Goal: Information Seeking & Learning: Learn about a topic

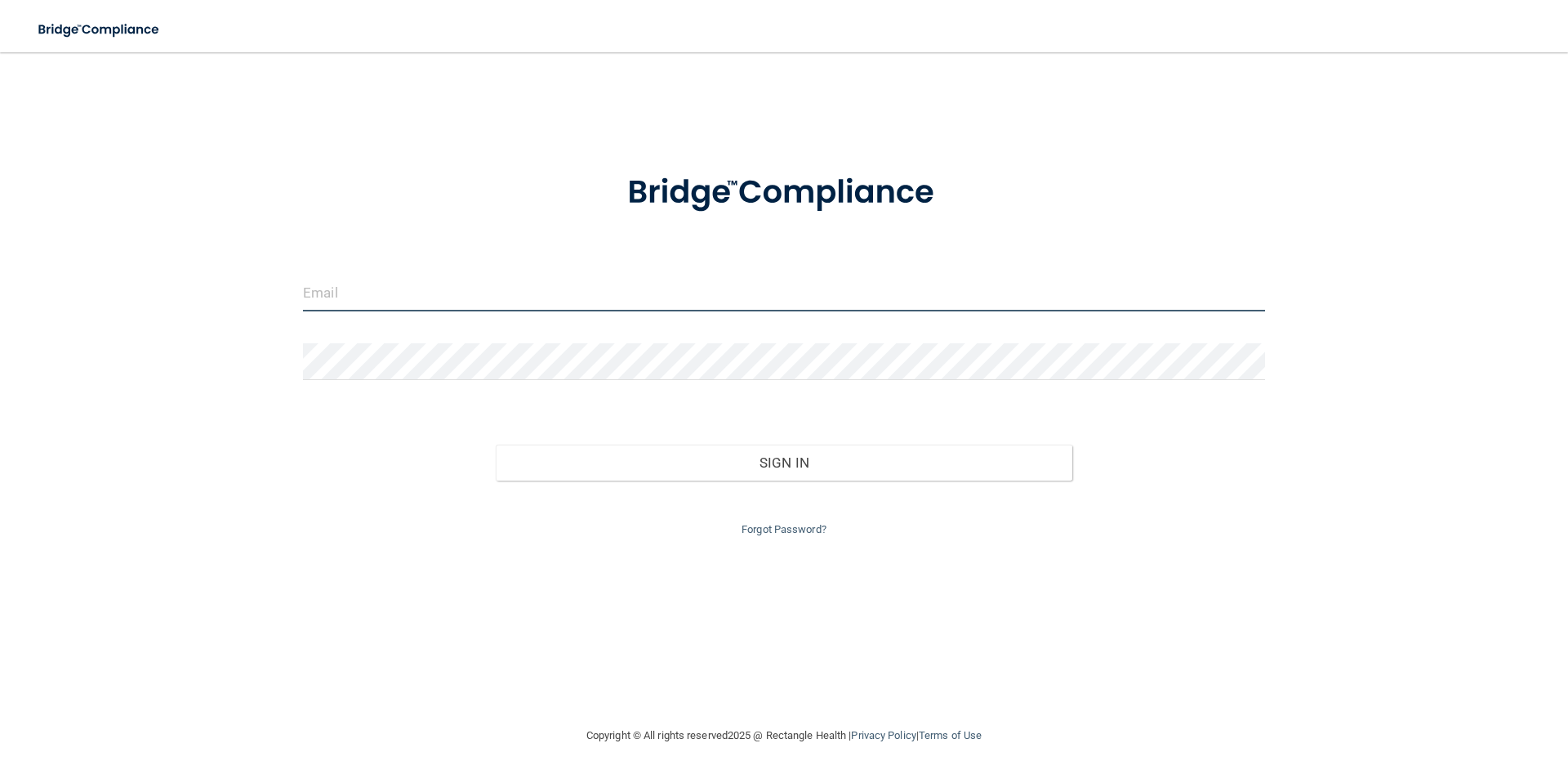
click at [727, 303] on input "email" at bounding box center [784, 292] width 963 height 37
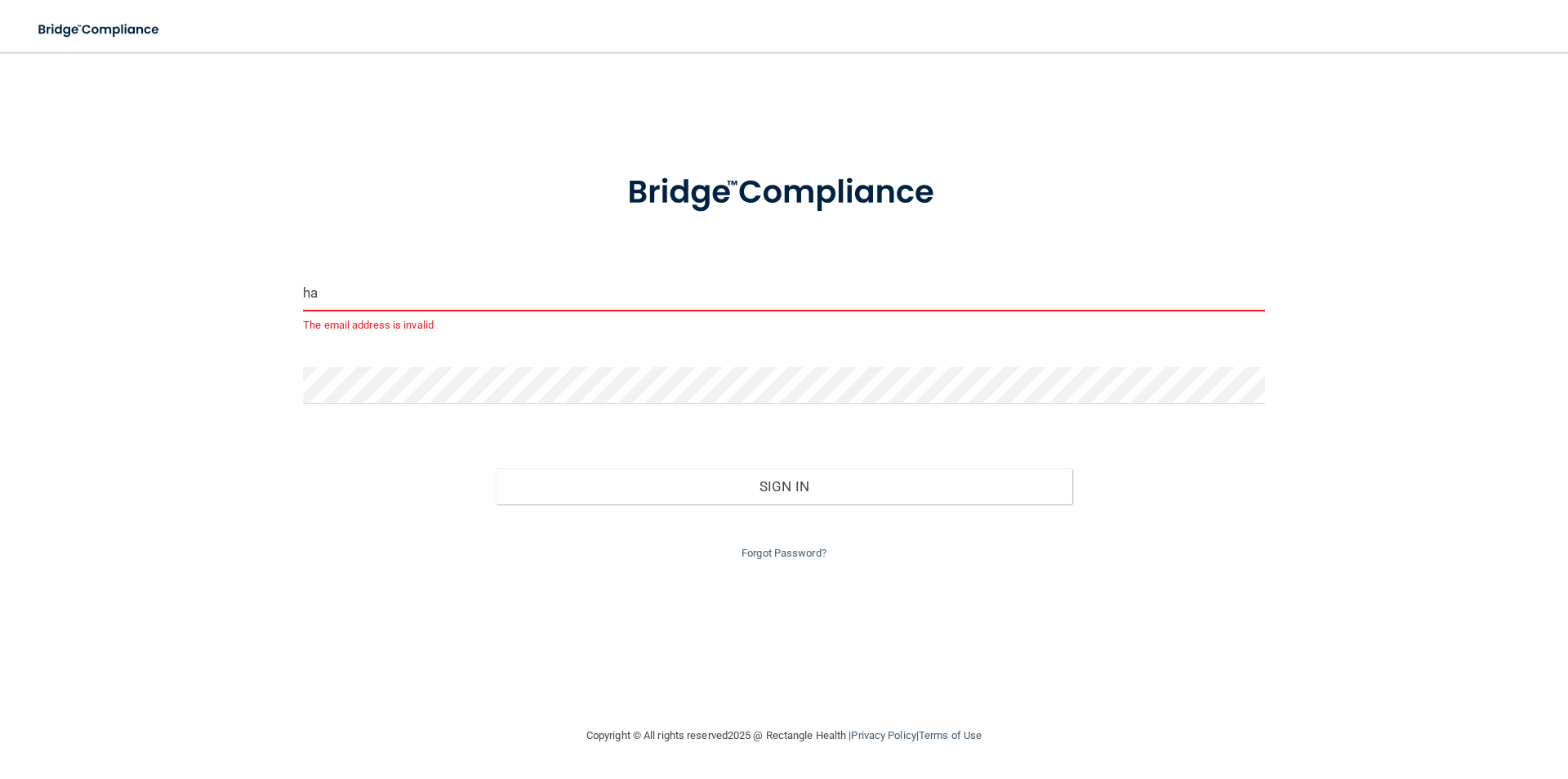
type input "[EMAIL_ADDRESS][DOMAIN_NAME]"
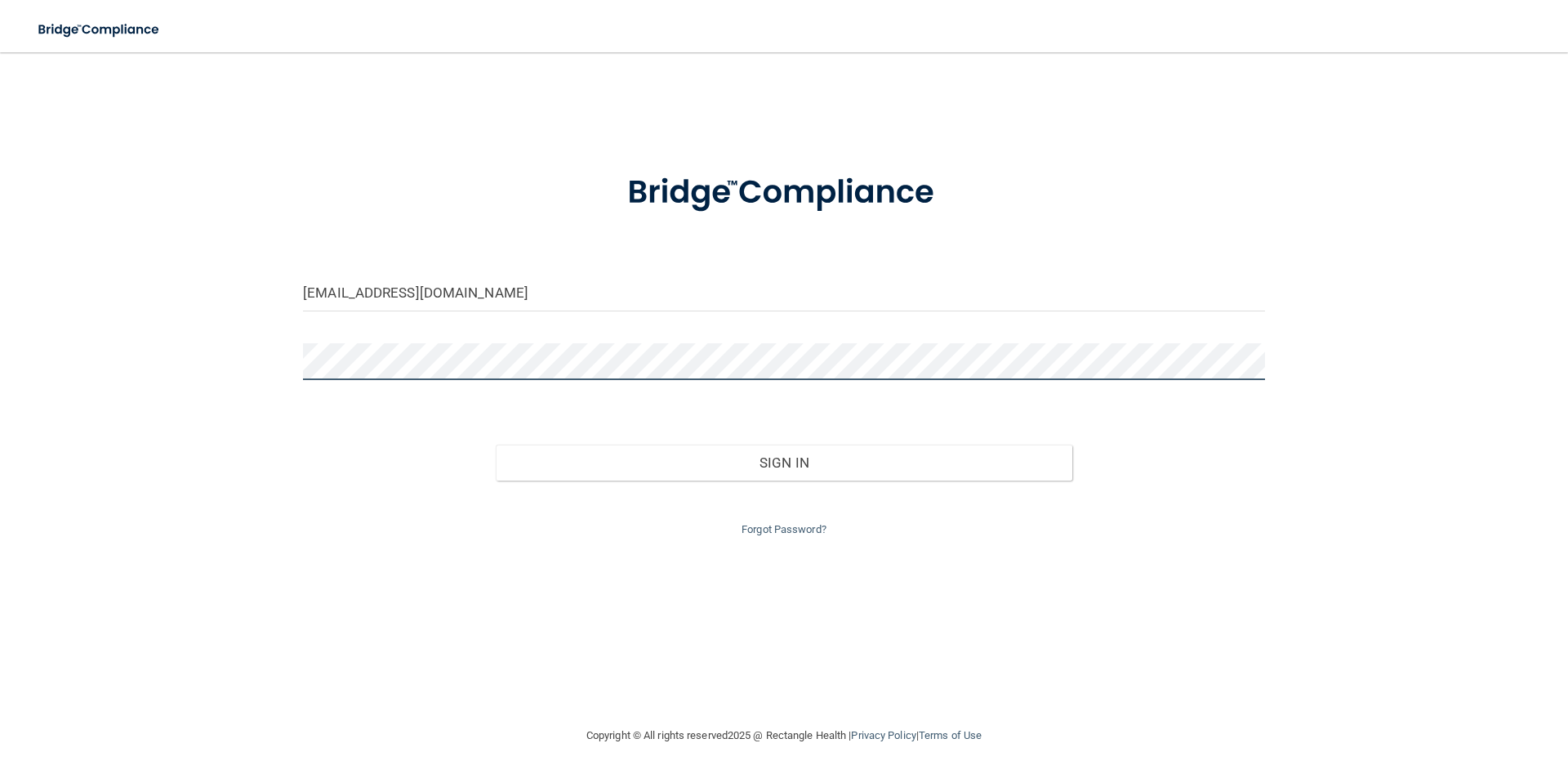
click at [496, 445] on button "Sign In" at bounding box center [785, 463] width 577 height 36
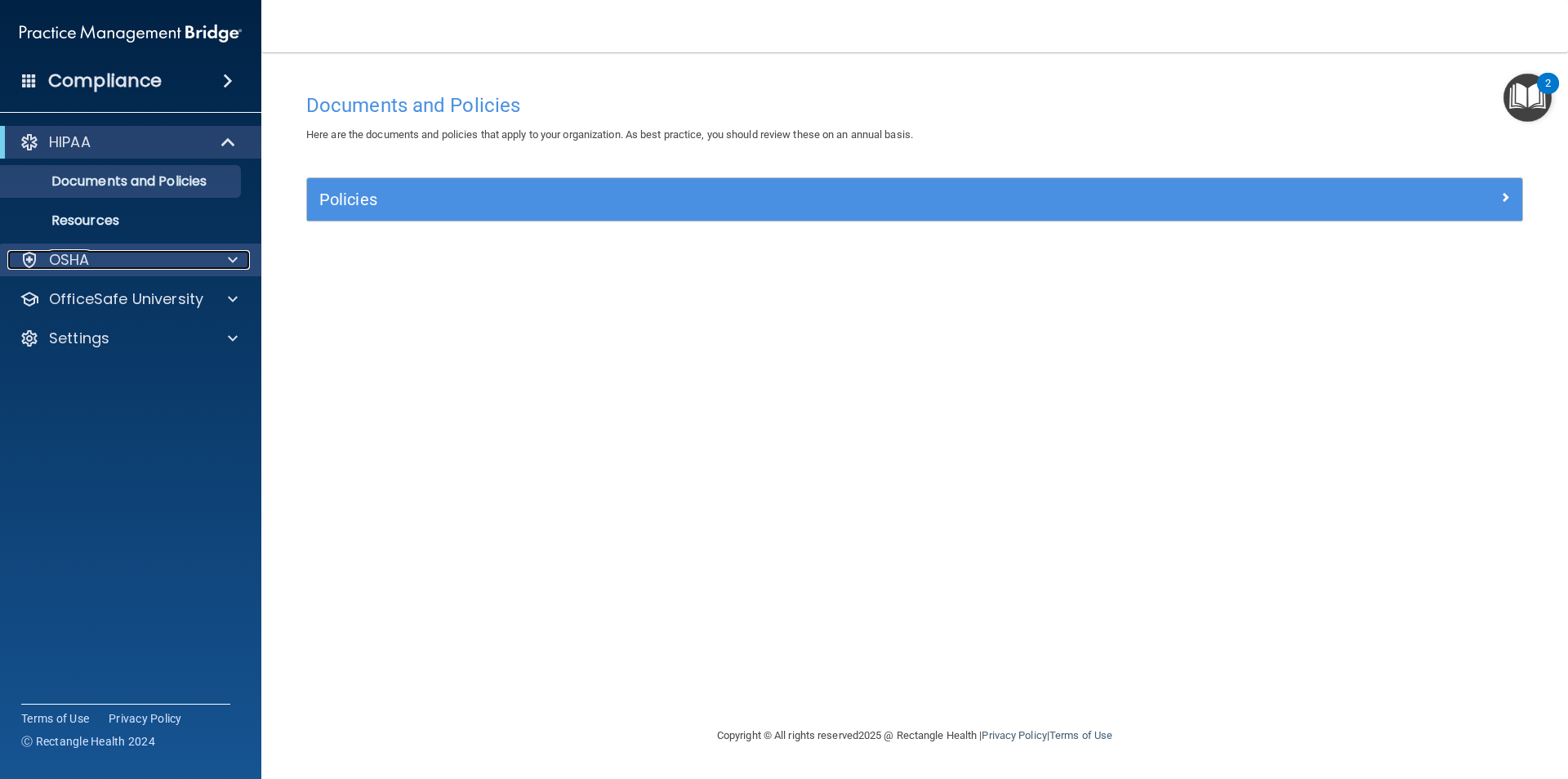
click at [242, 254] on div at bounding box center [230, 260] width 41 height 20
click at [231, 260] on span at bounding box center [233, 260] width 10 height 20
click at [218, 149] on div at bounding box center [229, 143] width 40 height 20
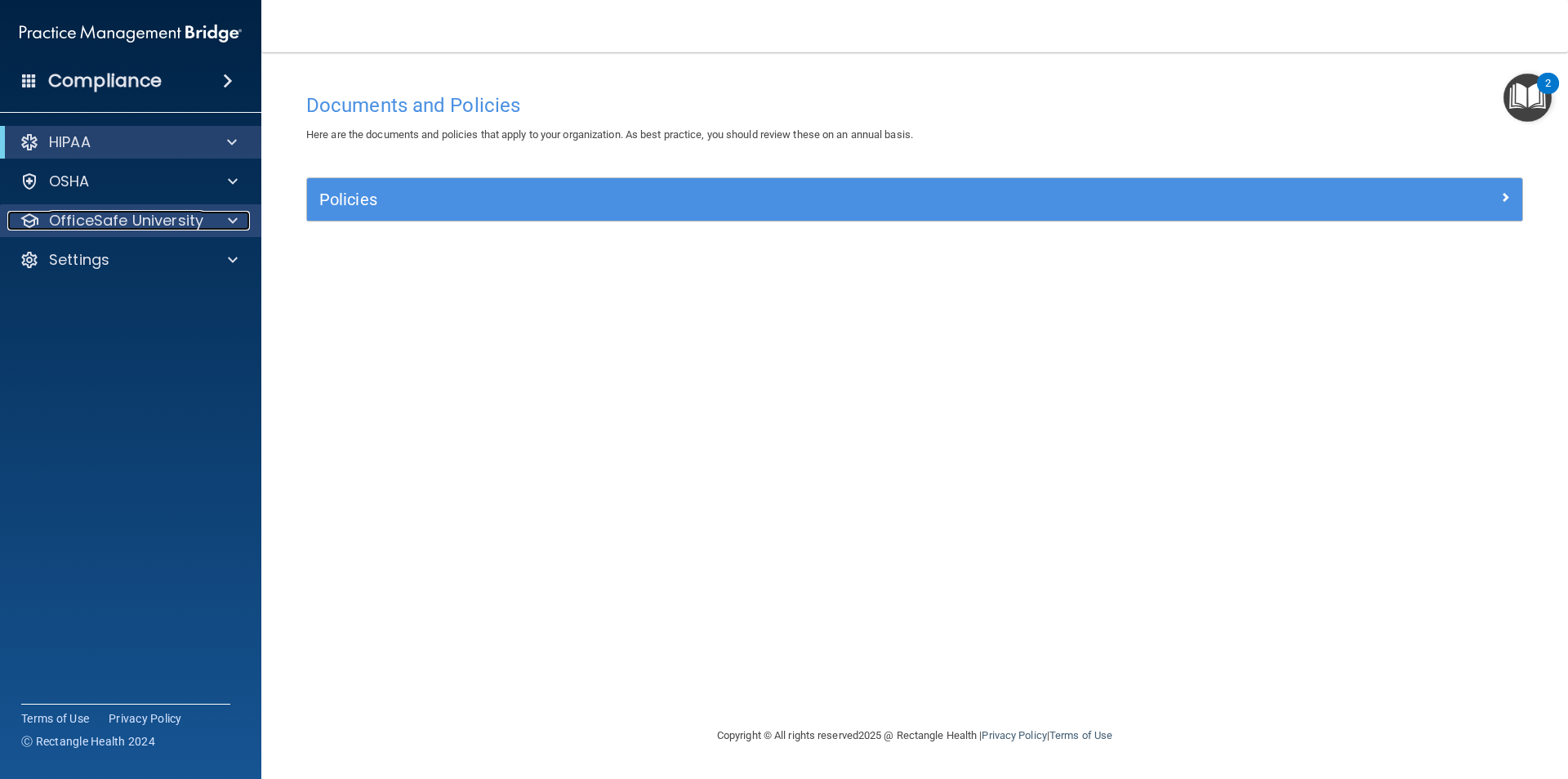
click at [205, 223] on div "OfficeSafe University" at bounding box center [108, 221] width 203 height 20
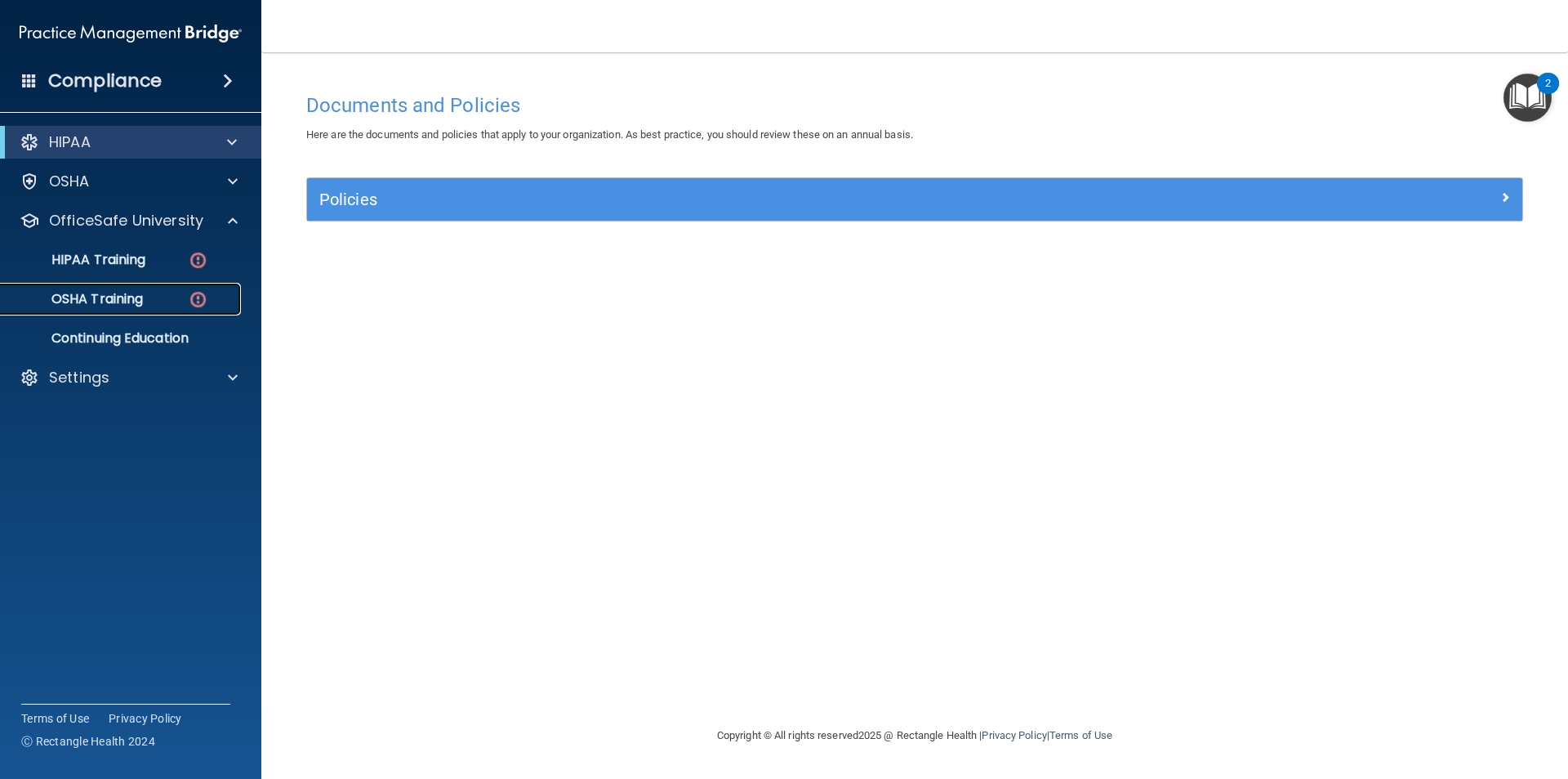
click at [195, 293] on img at bounding box center [198, 300] width 21 height 21
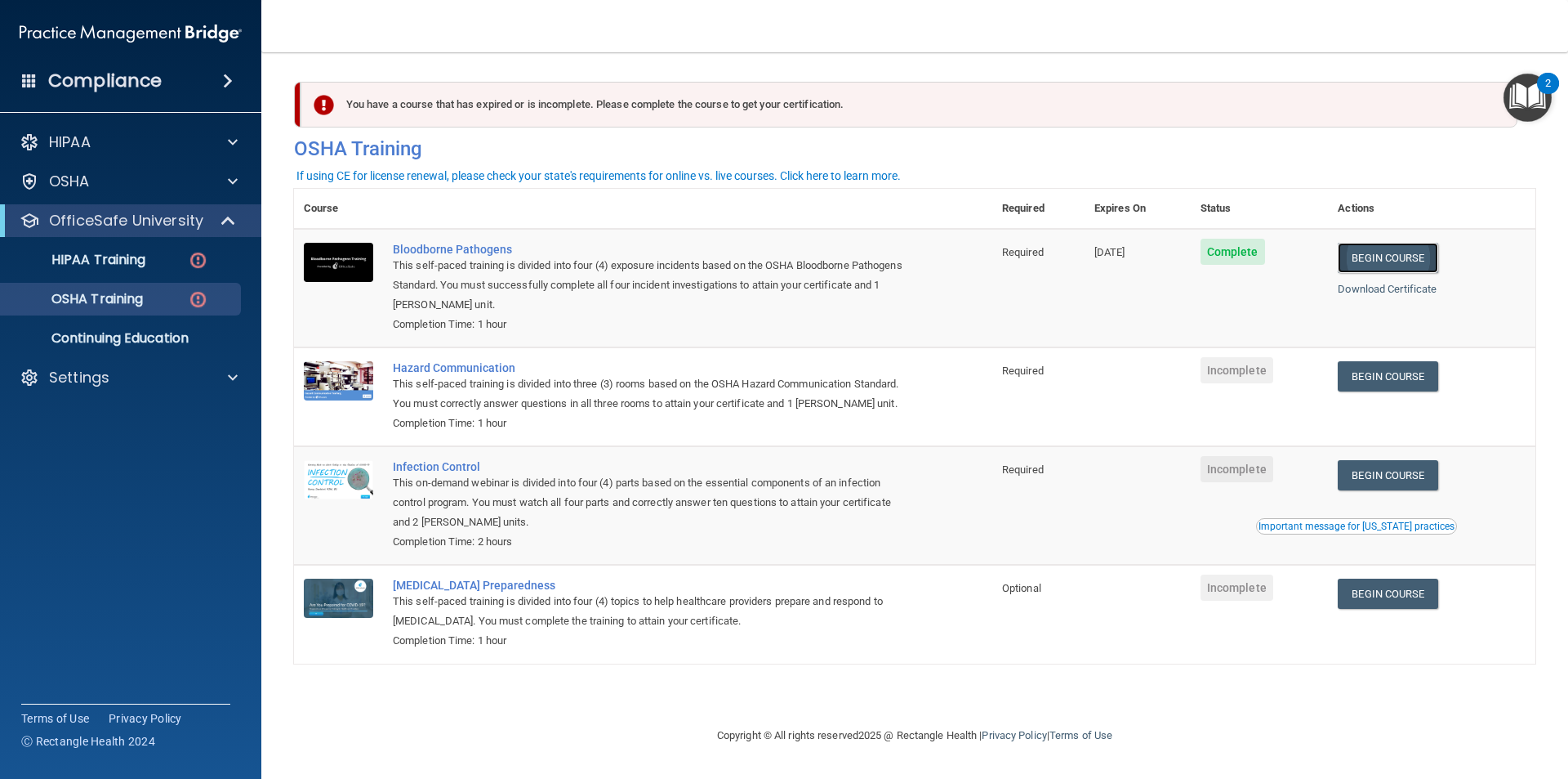
click at [1401, 252] on link "Begin Course" at bounding box center [1388, 258] width 99 height 31
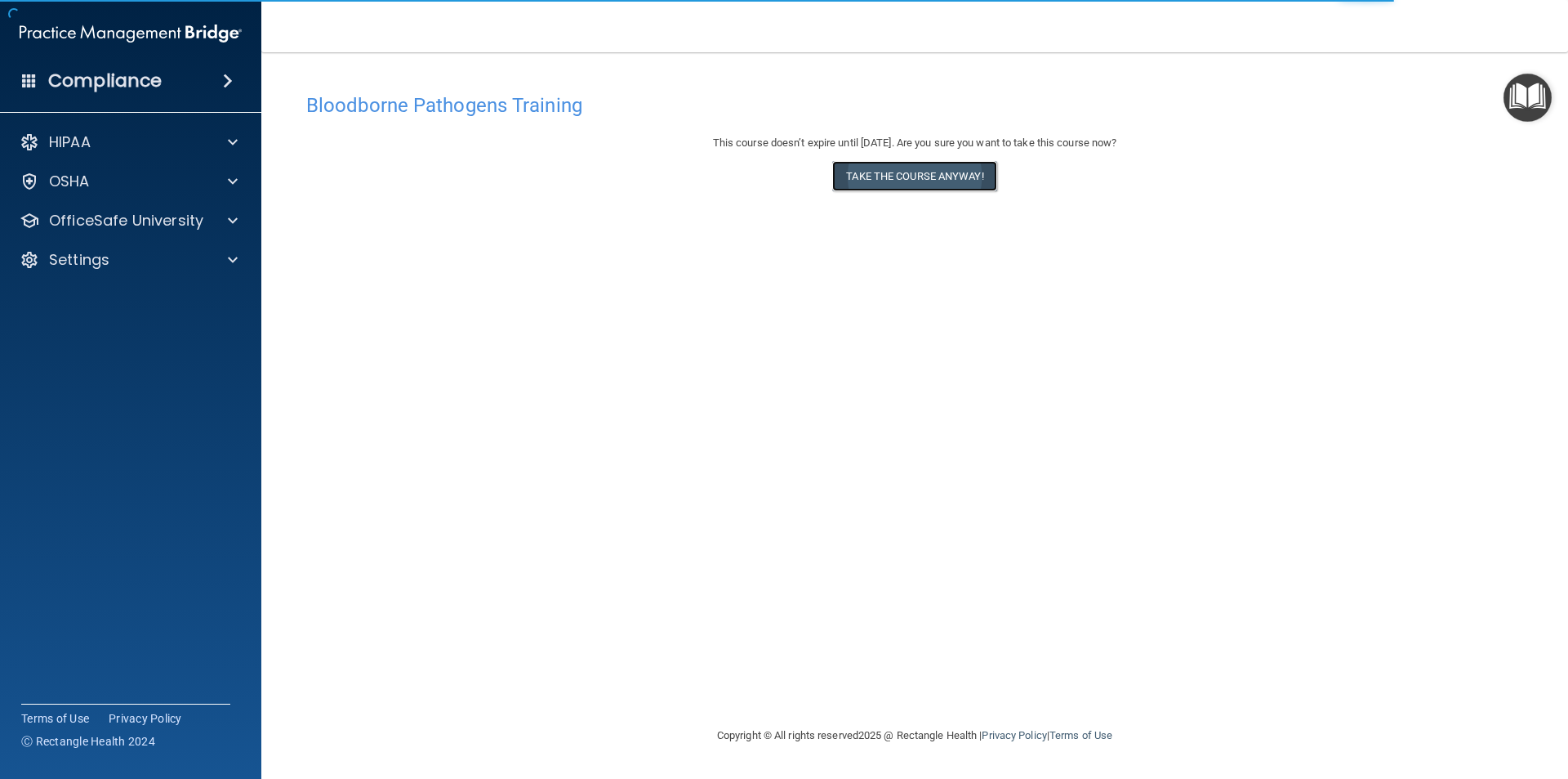
click at [931, 187] on button "Take the course anyway!" at bounding box center [915, 176] width 164 height 31
